Goal: Task Accomplishment & Management: Complete application form

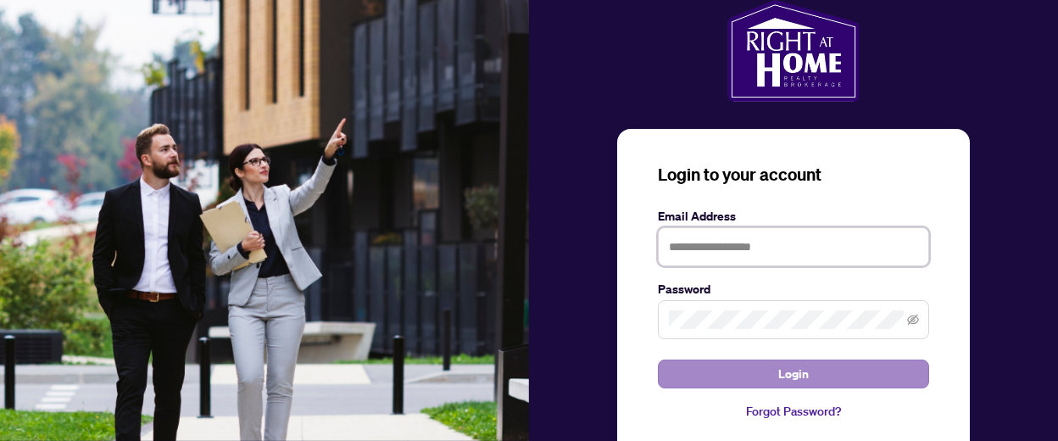
type input "**********"
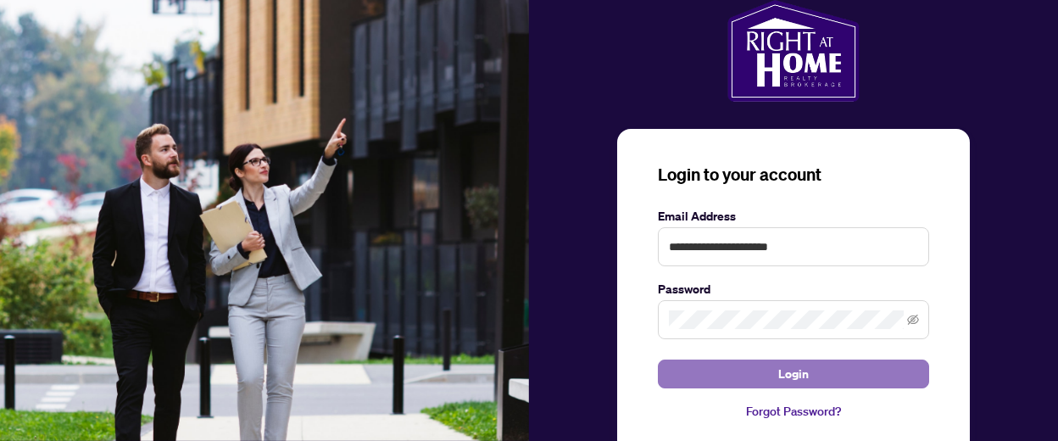
click at [800, 367] on span "Login" at bounding box center [793, 373] width 31 height 27
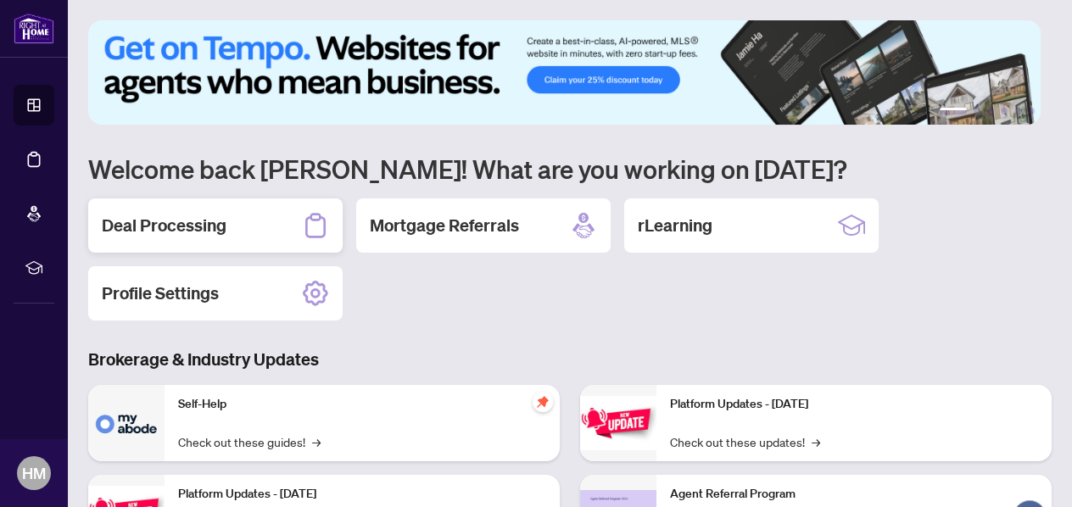
click at [233, 215] on div "Deal Processing" at bounding box center [215, 225] width 254 height 54
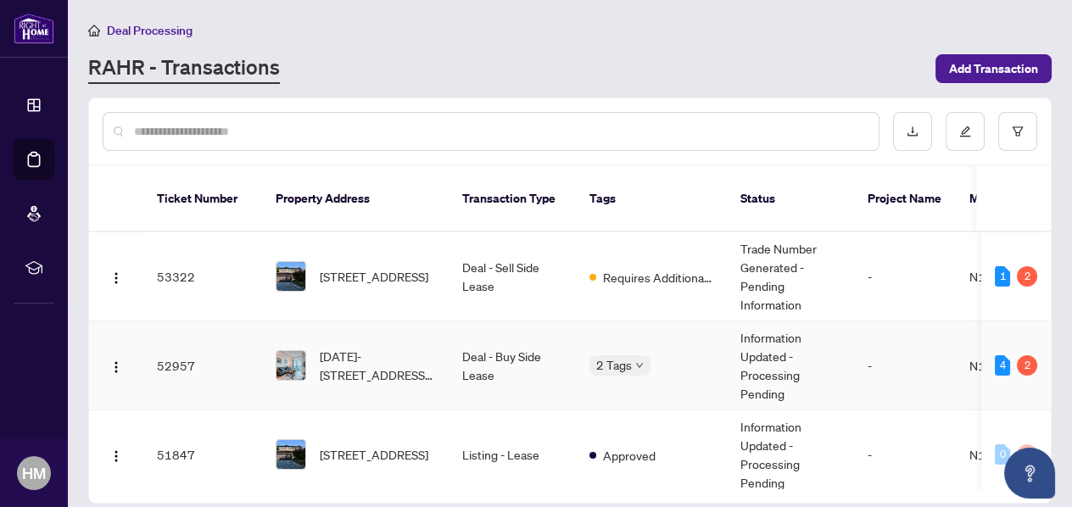
click at [799, 321] on td "Information Updated - Processing Pending" at bounding box center [790, 365] width 127 height 89
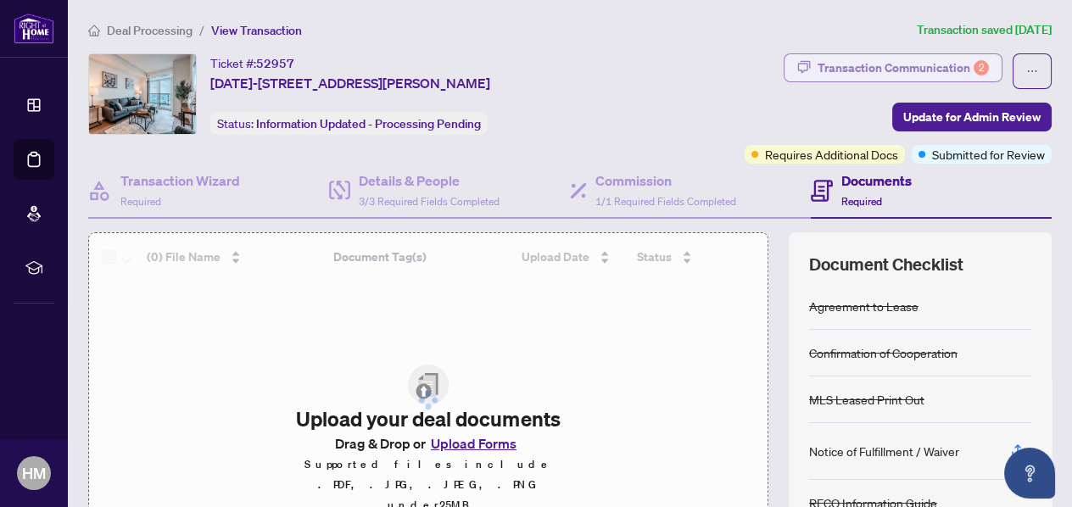
click at [946, 62] on div "Transaction Communication 2" at bounding box center [902, 67] width 171 height 27
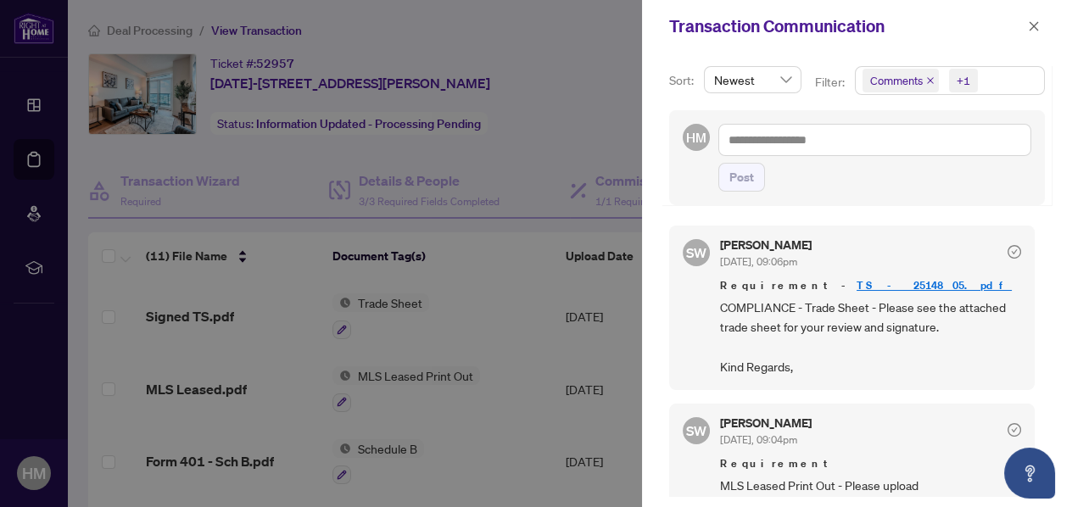
scroll to position [1, 0]
click at [1007, 248] on icon "check-circle" at bounding box center [1014, 251] width 14 height 14
click at [510, 132] on div at bounding box center [536, 253] width 1072 height 507
click at [1040, 24] on icon "close" at bounding box center [1034, 26] width 12 height 12
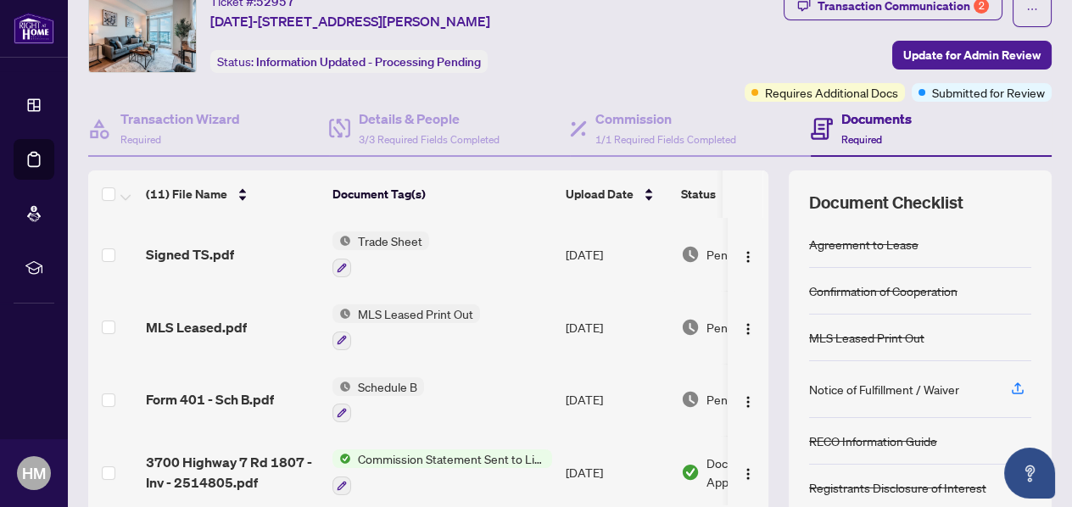
scroll to position [0, 0]
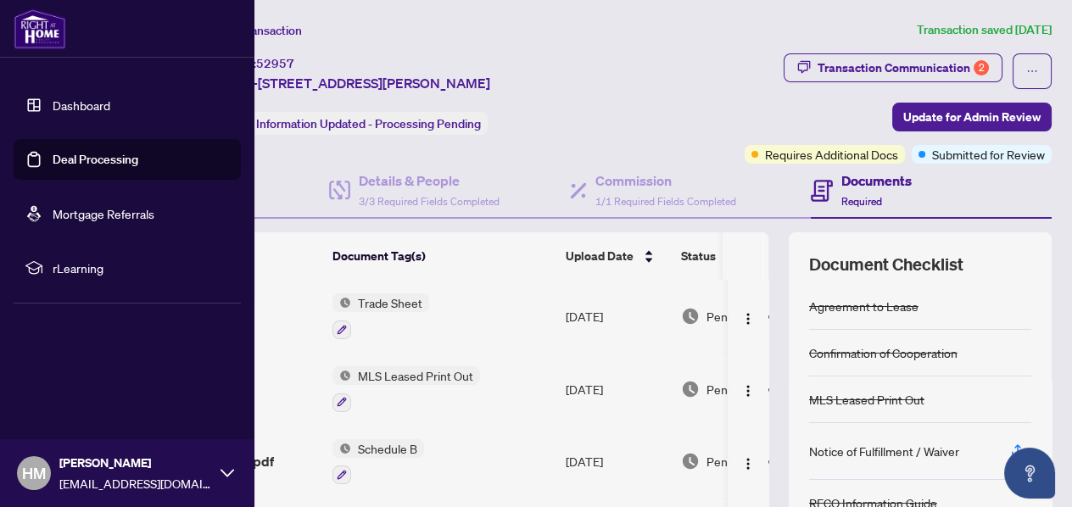
click at [70, 103] on link "Dashboard" at bounding box center [82, 105] width 58 height 15
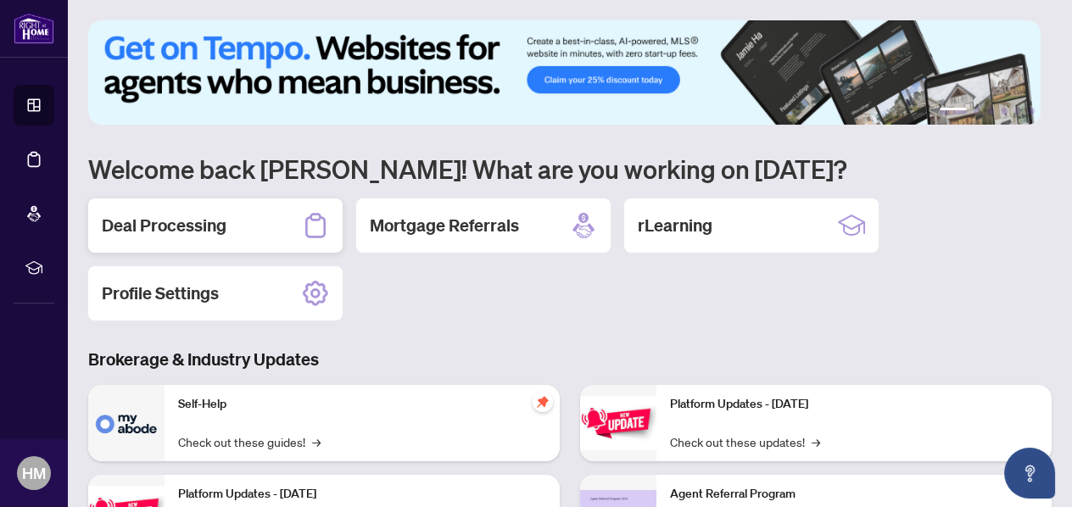
click at [198, 226] on h2 "Deal Processing" at bounding box center [164, 226] width 125 height 24
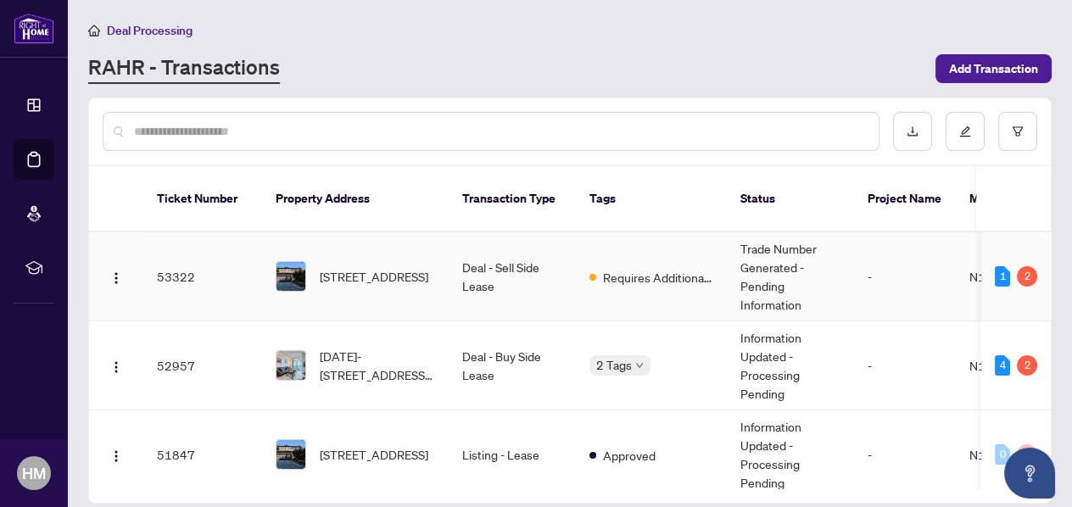
click at [768, 248] on td "Trade Number Generated - Pending Information" at bounding box center [790, 276] width 127 height 89
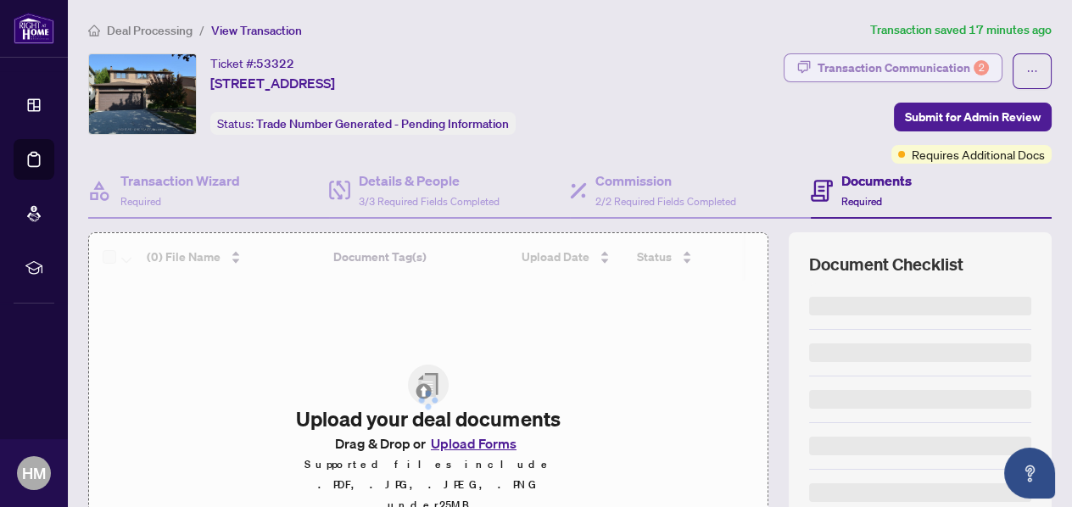
click at [940, 69] on div "Transaction Communication 2" at bounding box center [902, 67] width 171 height 27
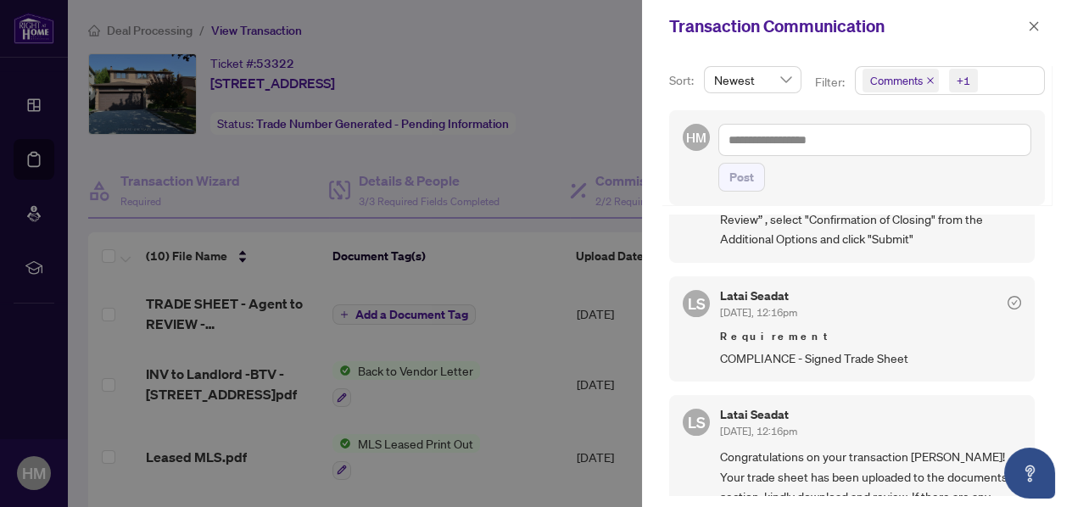
scroll to position [565, 0]
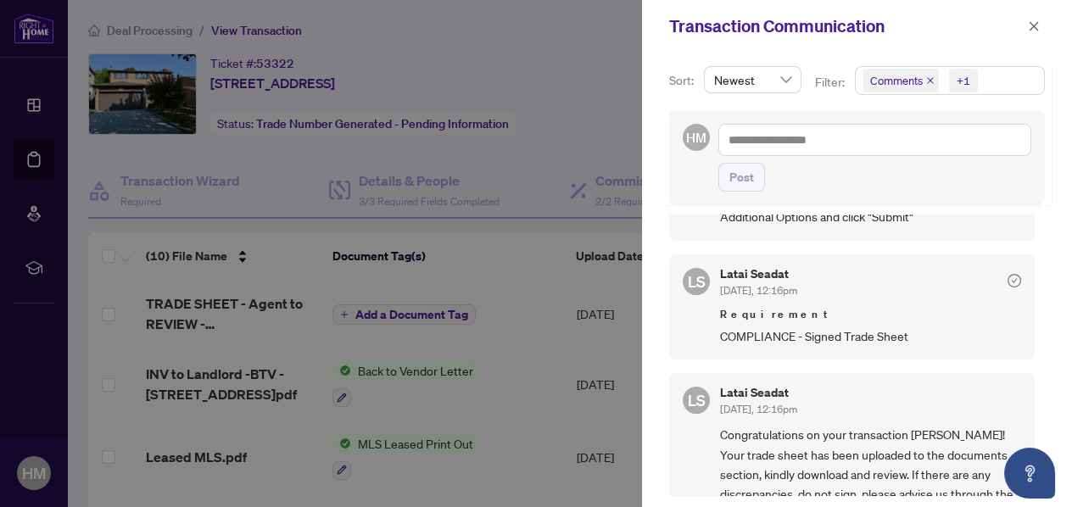
click at [533, 238] on div at bounding box center [536, 253] width 1072 height 507
click at [1029, 29] on icon "close" at bounding box center [1034, 26] width 12 height 12
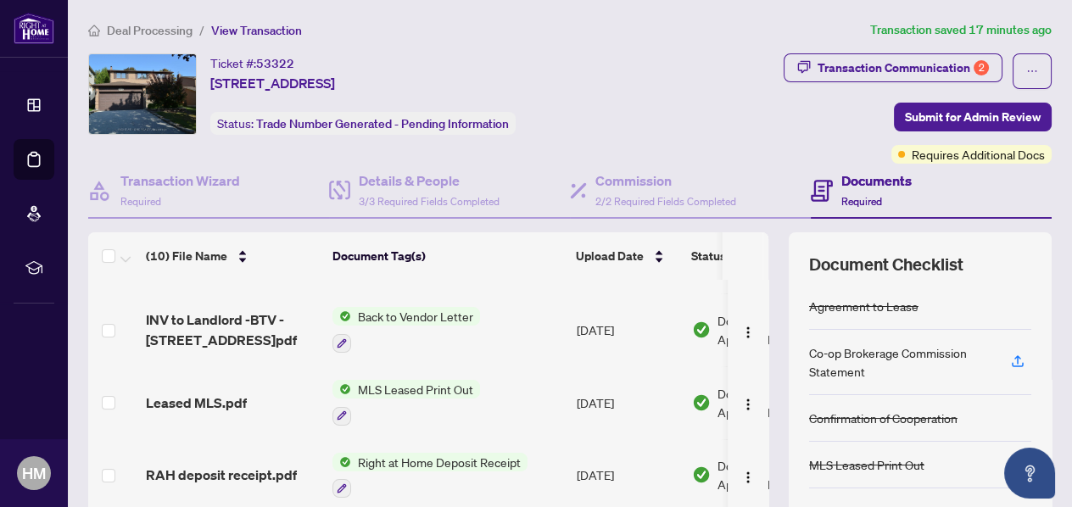
scroll to position [0, 0]
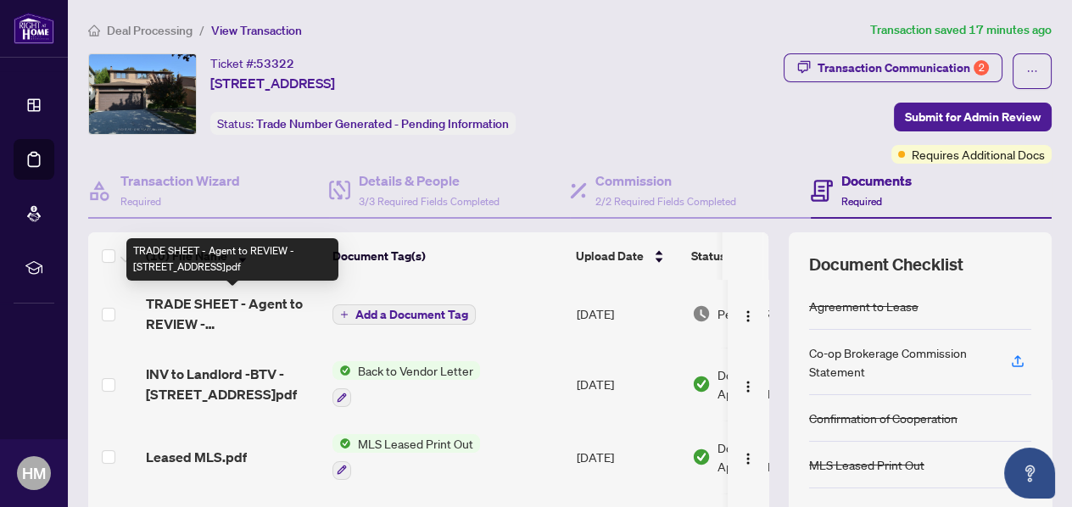
click at [238, 315] on span "TRADE SHEET - Agent to REVIEW - [STREET_ADDRESS]pdf" at bounding box center [232, 313] width 173 height 41
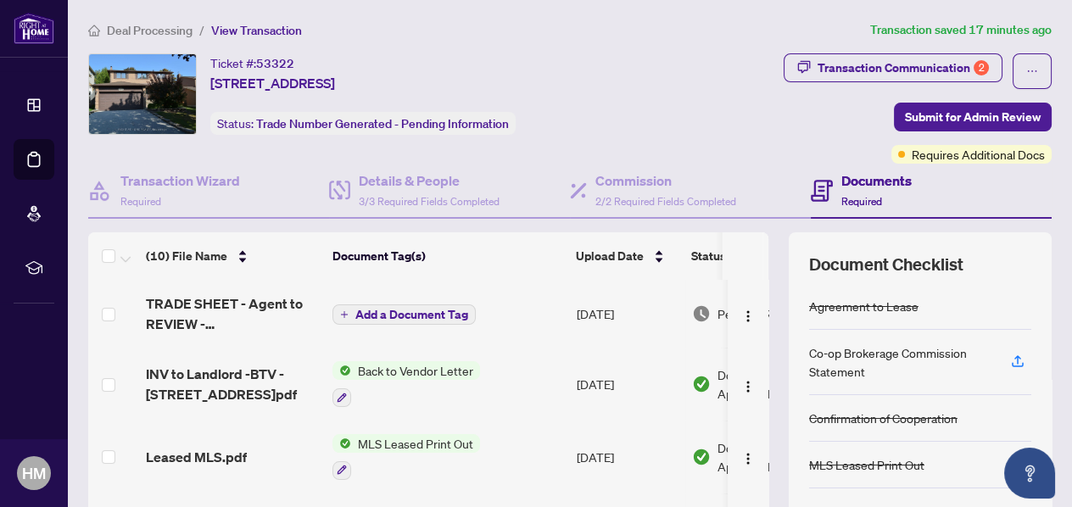
drag, startPoint x: 732, startPoint y: 314, endPoint x: 711, endPoint y: 339, distance: 33.1
click at [711, 339] on td "Pending Review" at bounding box center [757, 314] width 144 height 68
click at [741, 314] on img "button" at bounding box center [748, 316] width 14 height 14
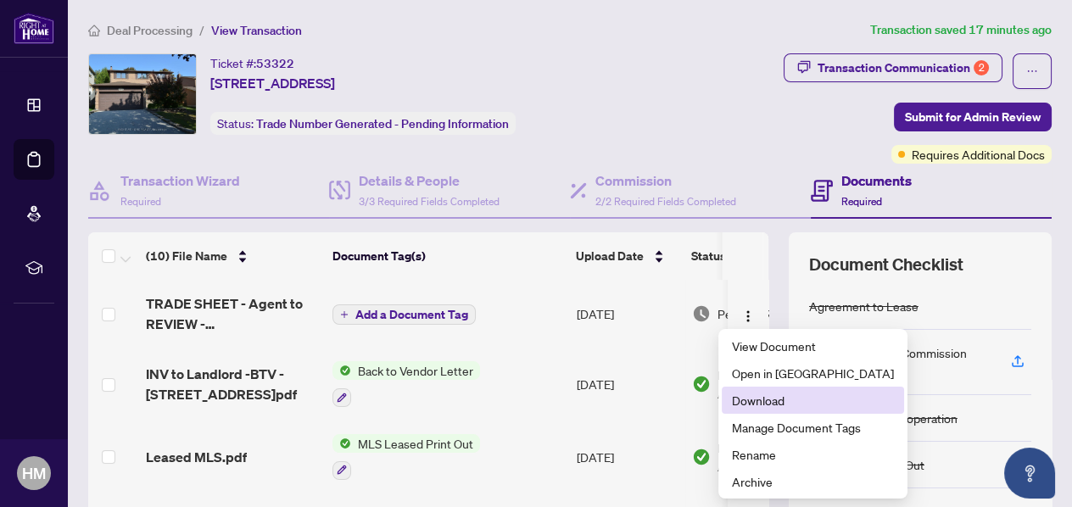
click at [754, 405] on span "Download" at bounding box center [813, 400] width 162 height 19
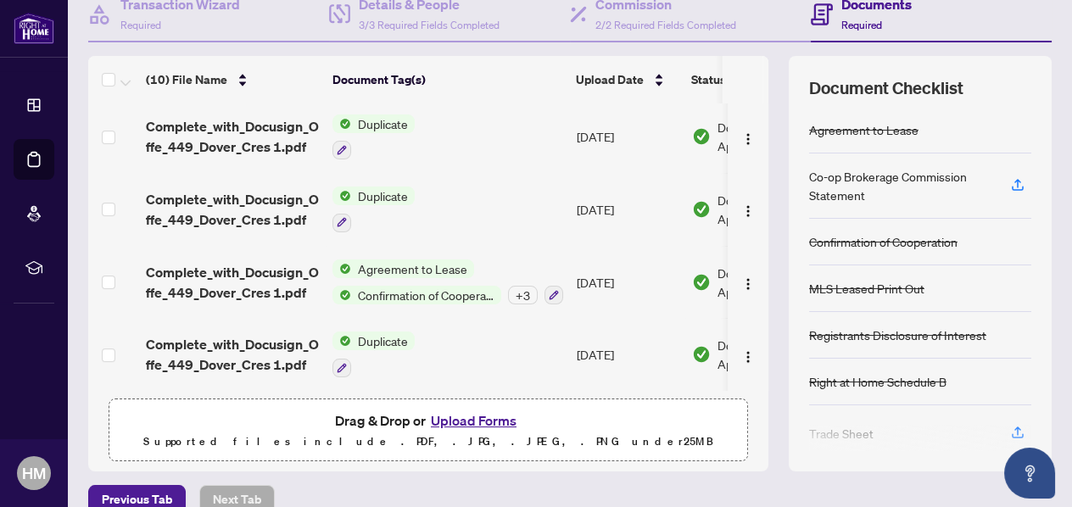
scroll to position [200, 0]
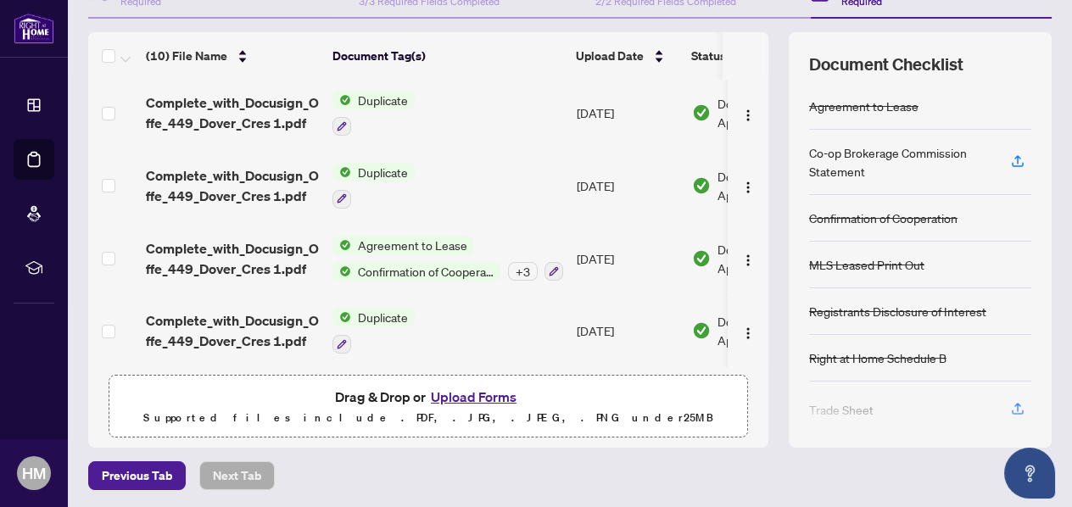
click at [438, 394] on button "Upload Forms" at bounding box center [474, 397] width 96 height 22
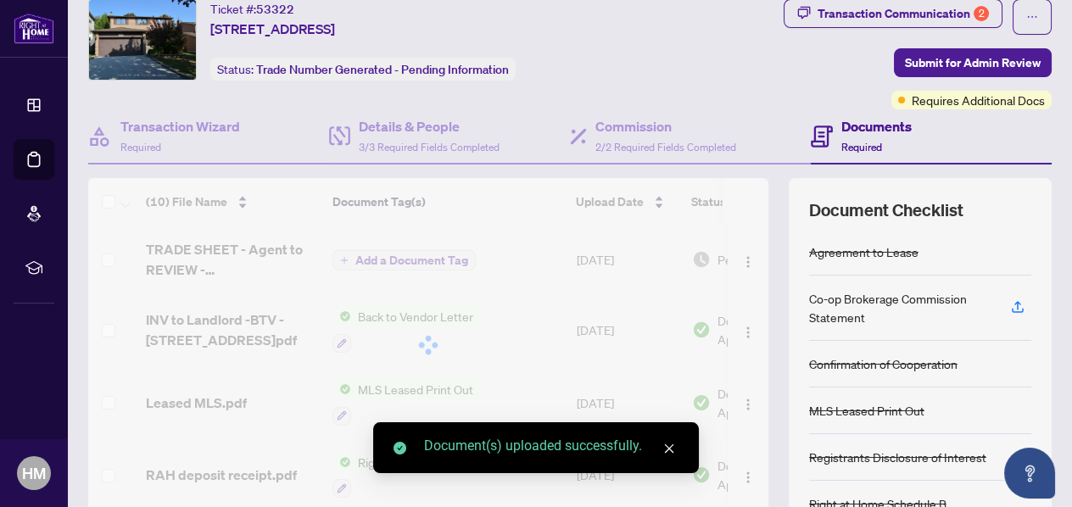
scroll to position [0, 0]
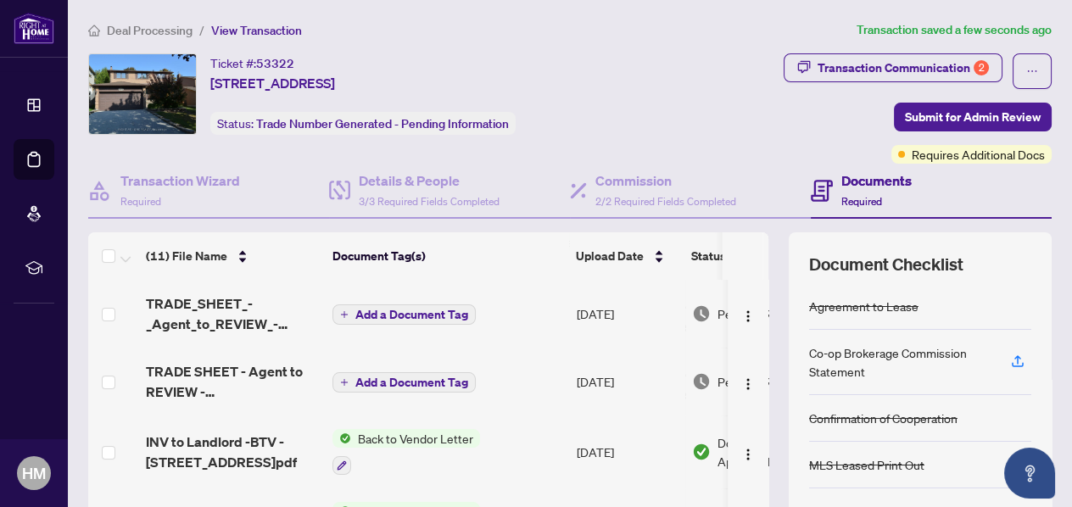
click at [453, 311] on span "Add a Document Tag" at bounding box center [411, 315] width 113 height 12
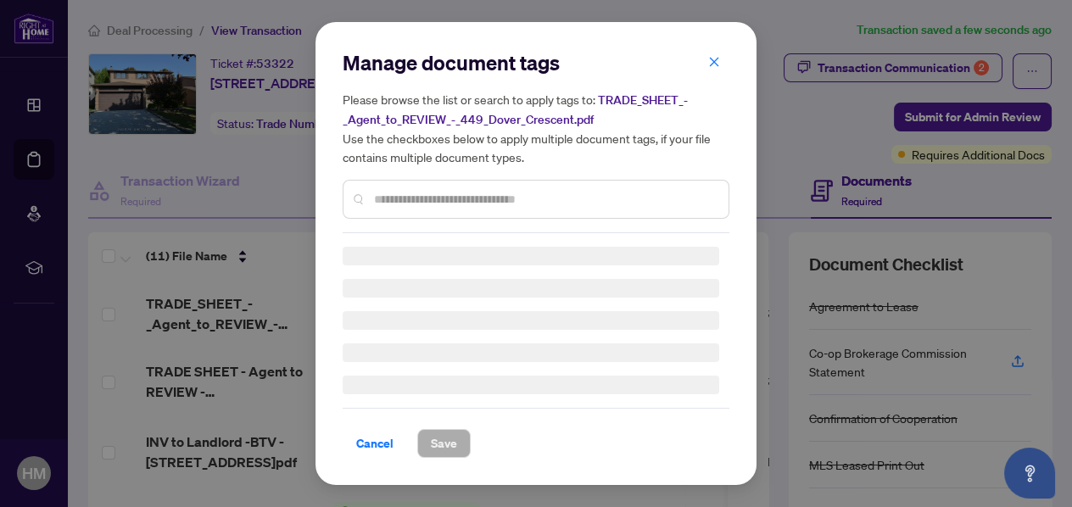
click at [493, 193] on input "text" at bounding box center [544, 199] width 341 height 19
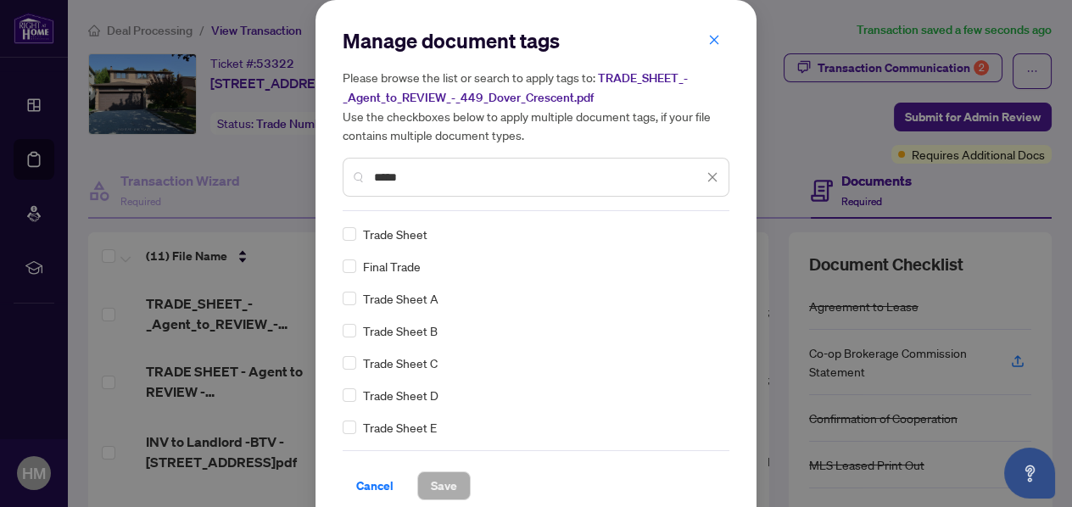
type input "*****"
click at [439, 440] on span "Save" at bounding box center [444, 485] width 26 height 27
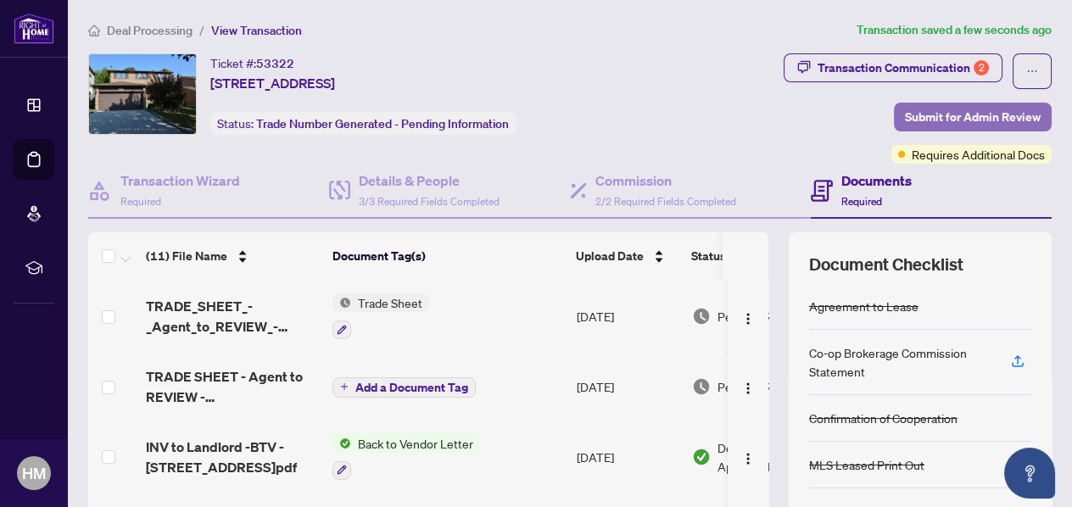
click at [894, 114] on button "Submit for Admin Review" at bounding box center [973, 117] width 158 height 29
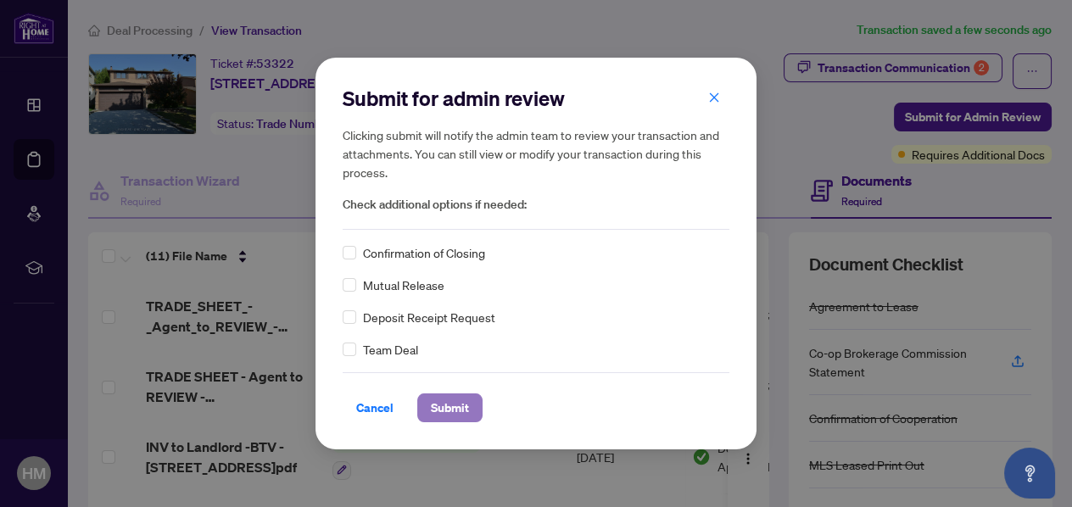
click at [465, 407] on span "Submit" at bounding box center [450, 407] width 38 height 27
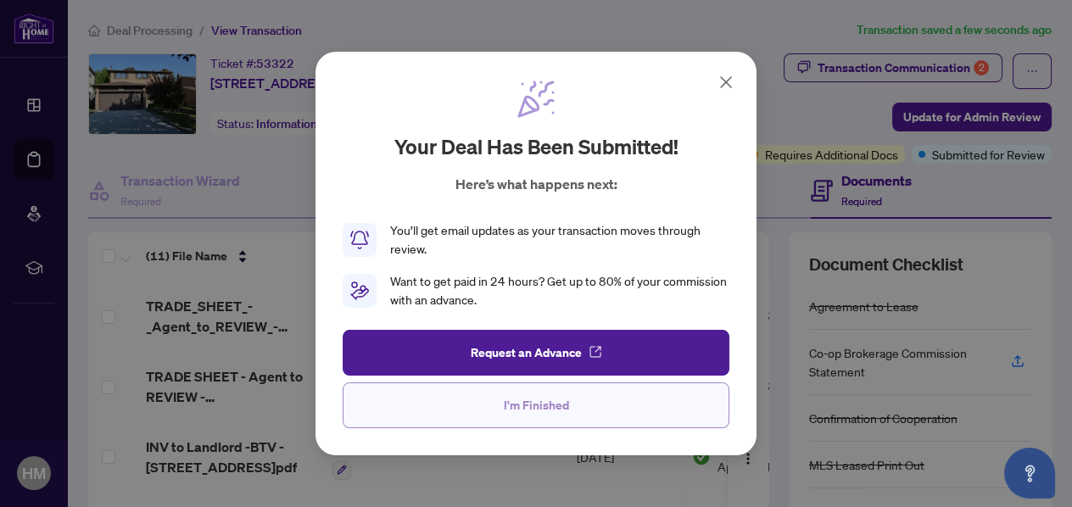
click at [521, 406] on span "I'm Finished" at bounding box center [536, 405] width 65 height 27
